Goal: Check status: Check status

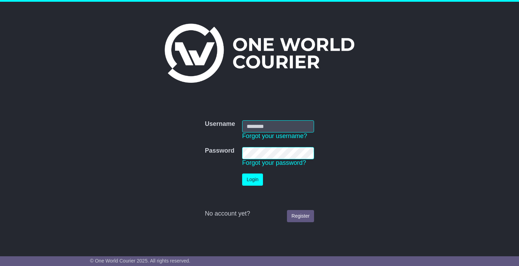
type input "**********"
click at [256, 180] on button "Login" at bounding box center [252, 179] width 21 height 12
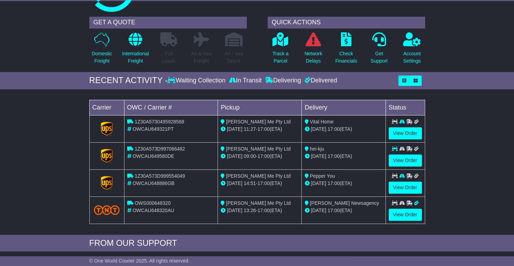
scroll to position [39, 0]
click at [277, 58] on p "Track a Parcel" at bounding box center [281, 57] width 16 height 15
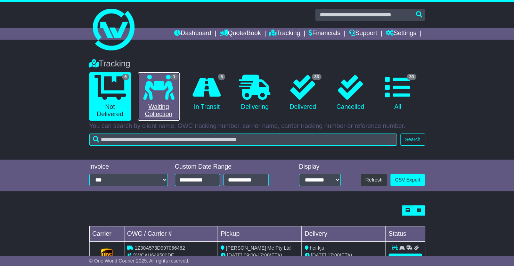
click at [171, 99] on icon at bounding box center [158, 87] width 31 height 25
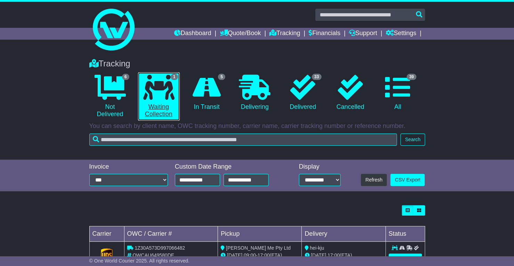
scroll to position [26, 0]
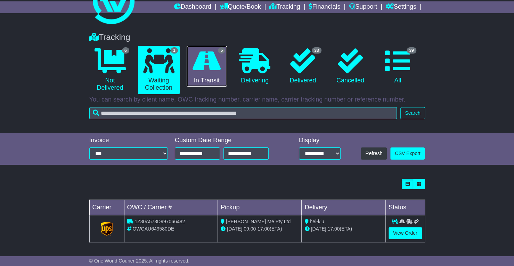
click at [206, 78] on link "5 In Transit" at bounding box center [207, 66] width 41 height 41
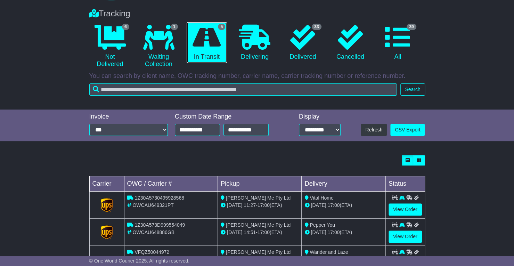
scroll to position [49, 0]
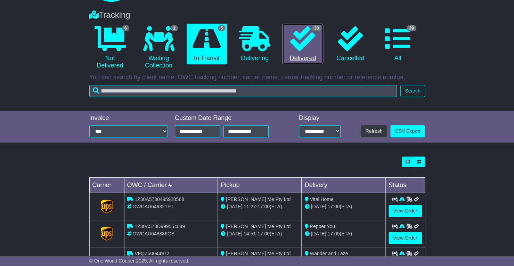
click at [302, 48] on icon at bounding box center [302, 38] width 25 height 25
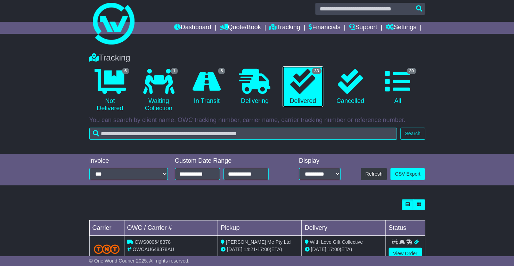
scroll to position [0, 0]
